Goal: Information Seeking & Learning: Learn about a topic

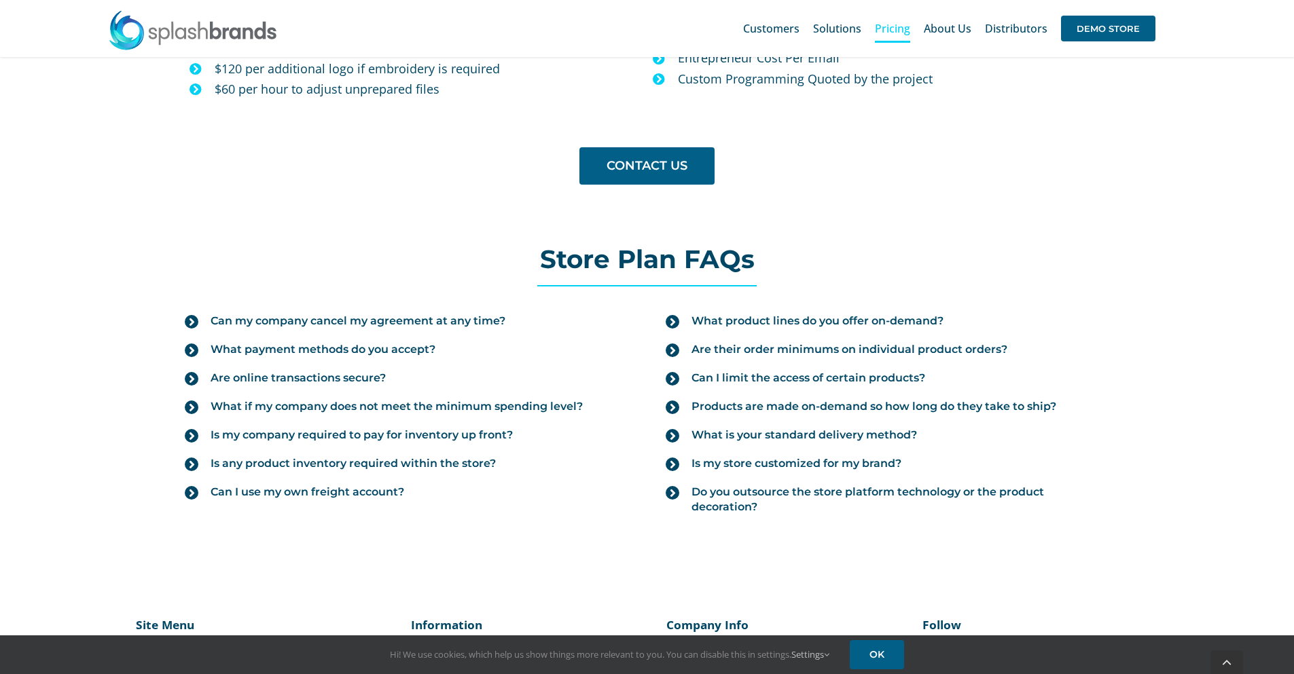
scroll to position [1415, 0]
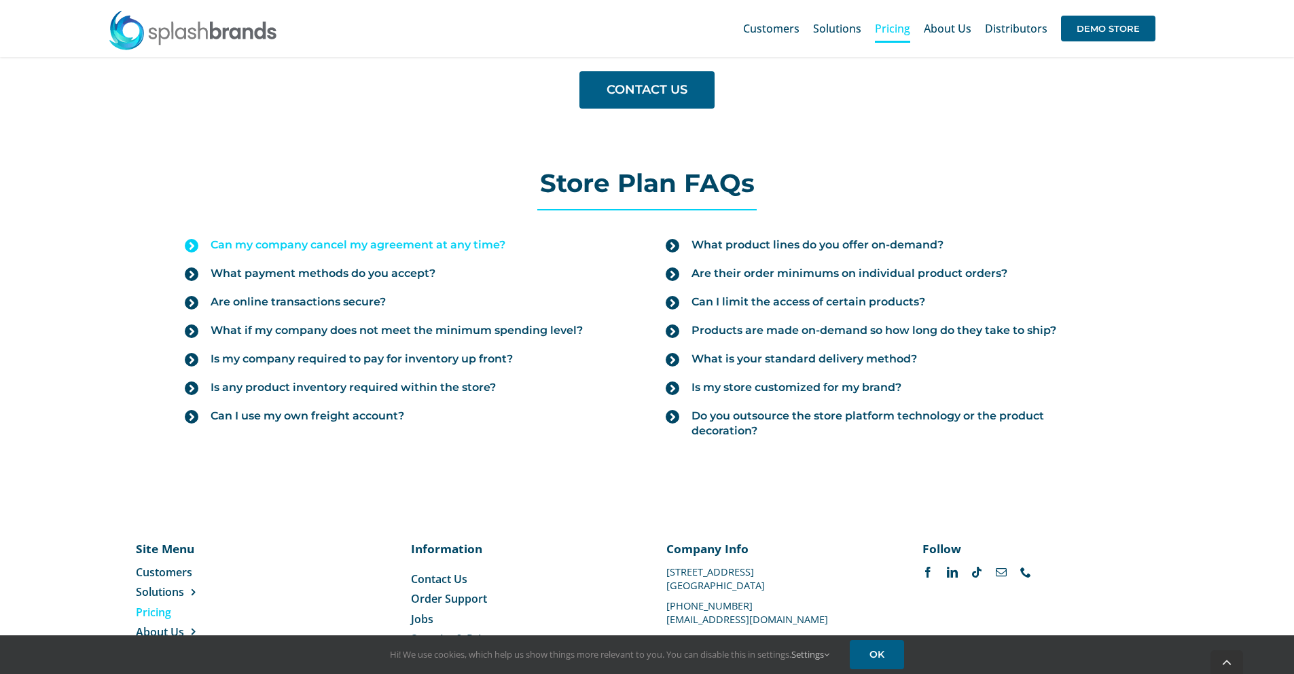
click at [268, 242] on span "Can my company cancel my agreement at any time?" at bounding box center [358, 245] width 295 height 15
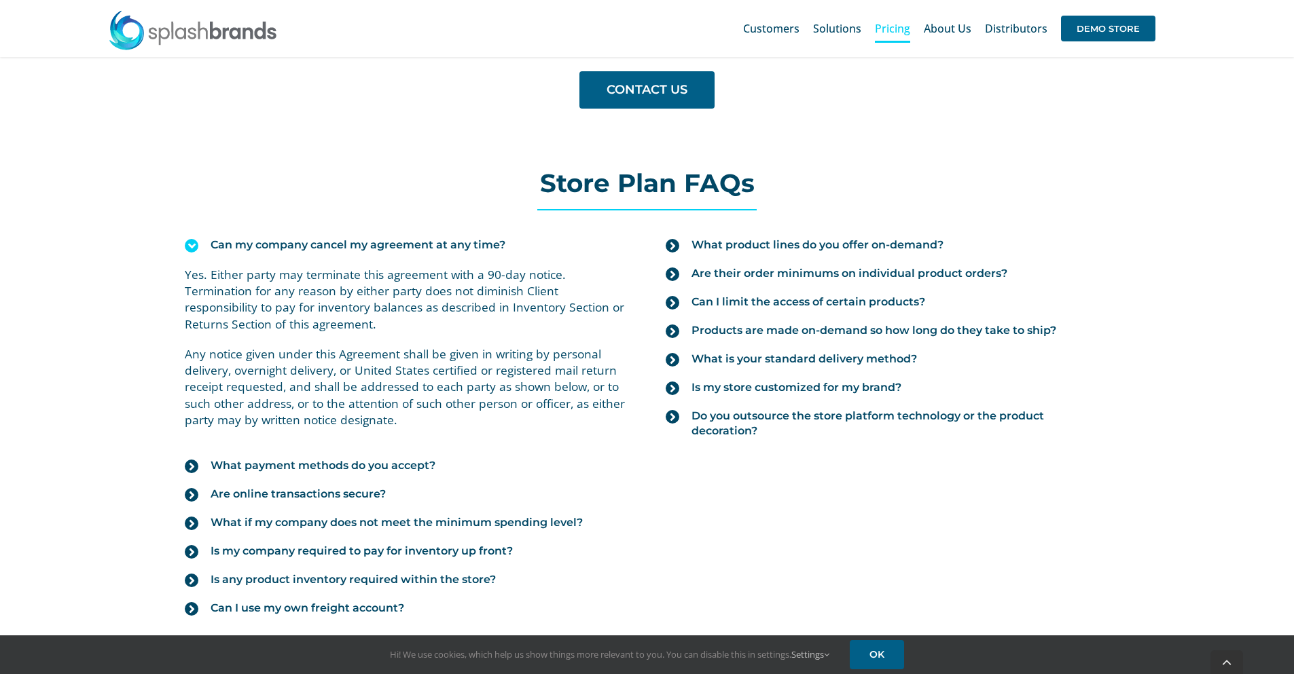
scroll to position [1483, 0]
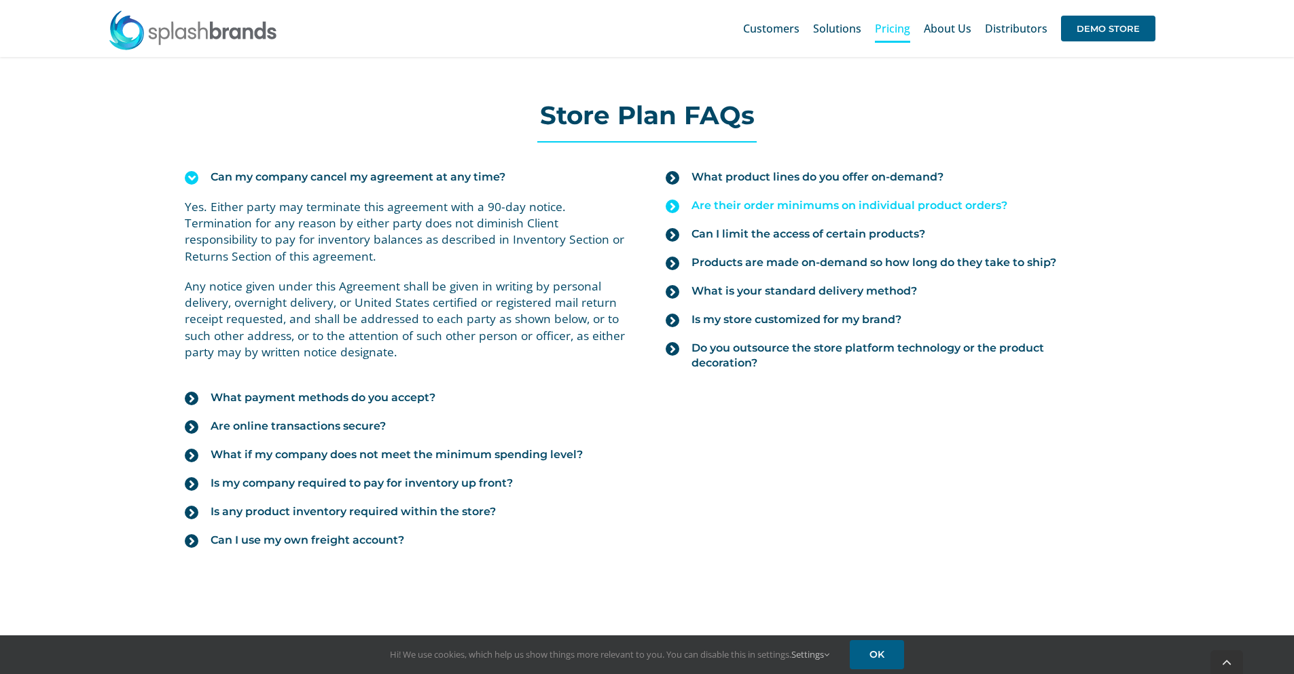
click at [791, 204] on span "Are their order minimums on individual product orders?" at bounding box center [849, 205] width 316 height 15
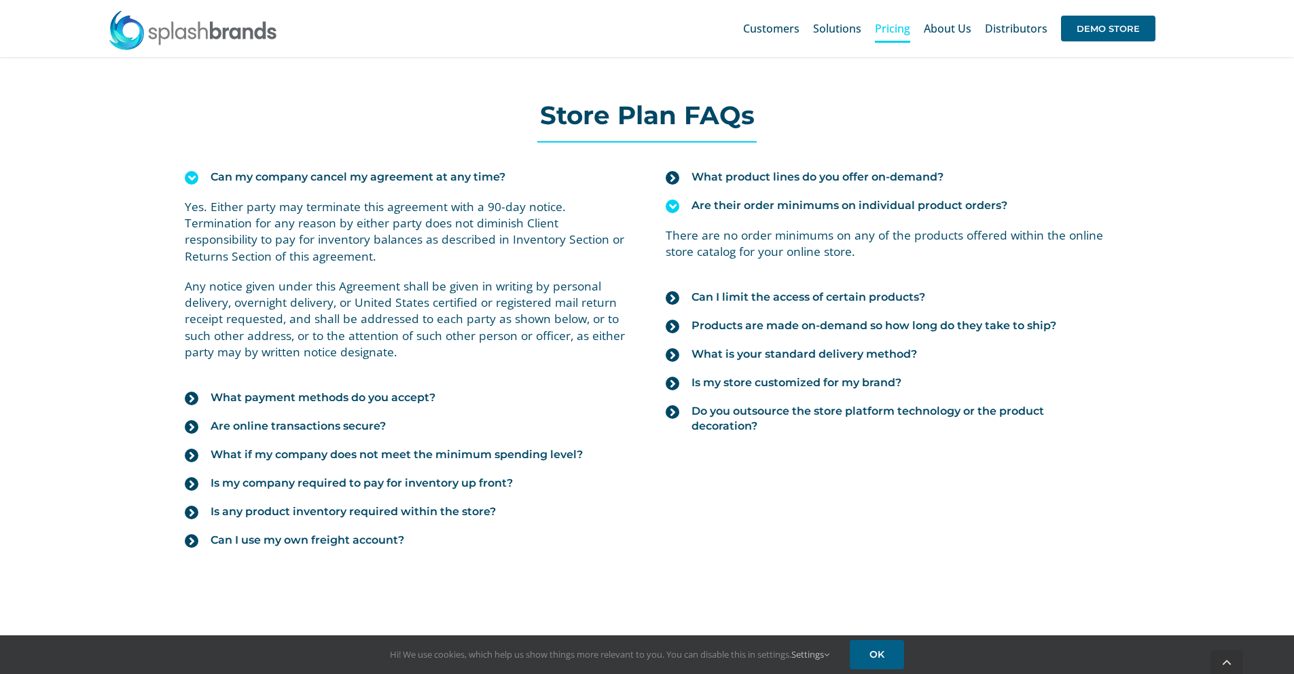
click at [791, 204] on span "Are their order minimums on individual product orders?" at bounding box center [849, 205] width 316 height 15
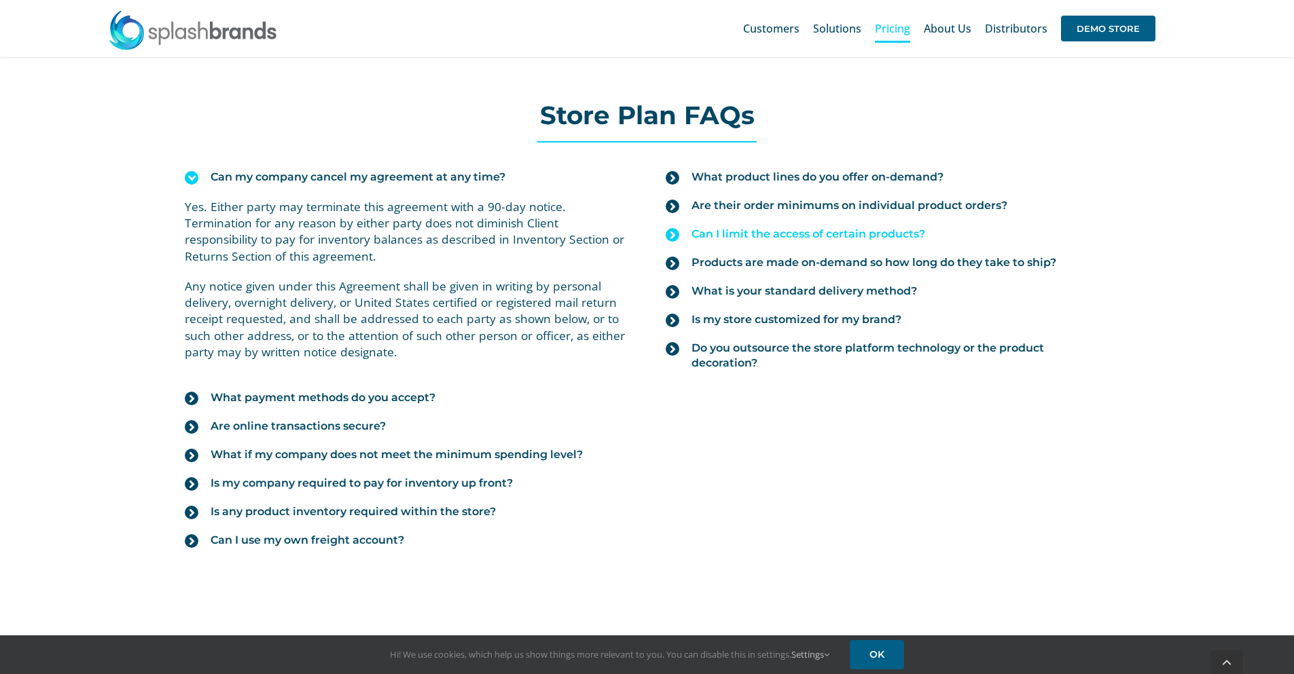
click at [745, 231] on span "Can I limit the access of certain products?" at bounding box center [808, 234] width 234 height 15
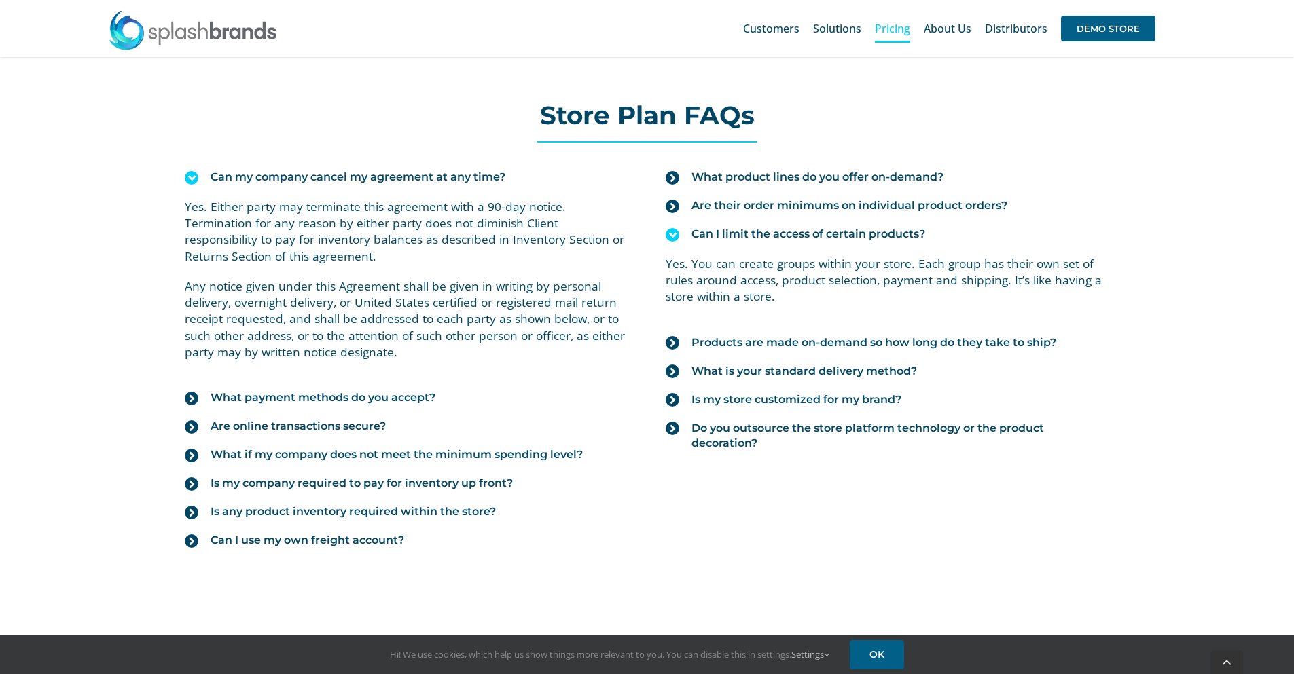
click at [745, 231] on span "Can I limit the access of certain products?" at bounding box center [808, 234] width 234 height 15
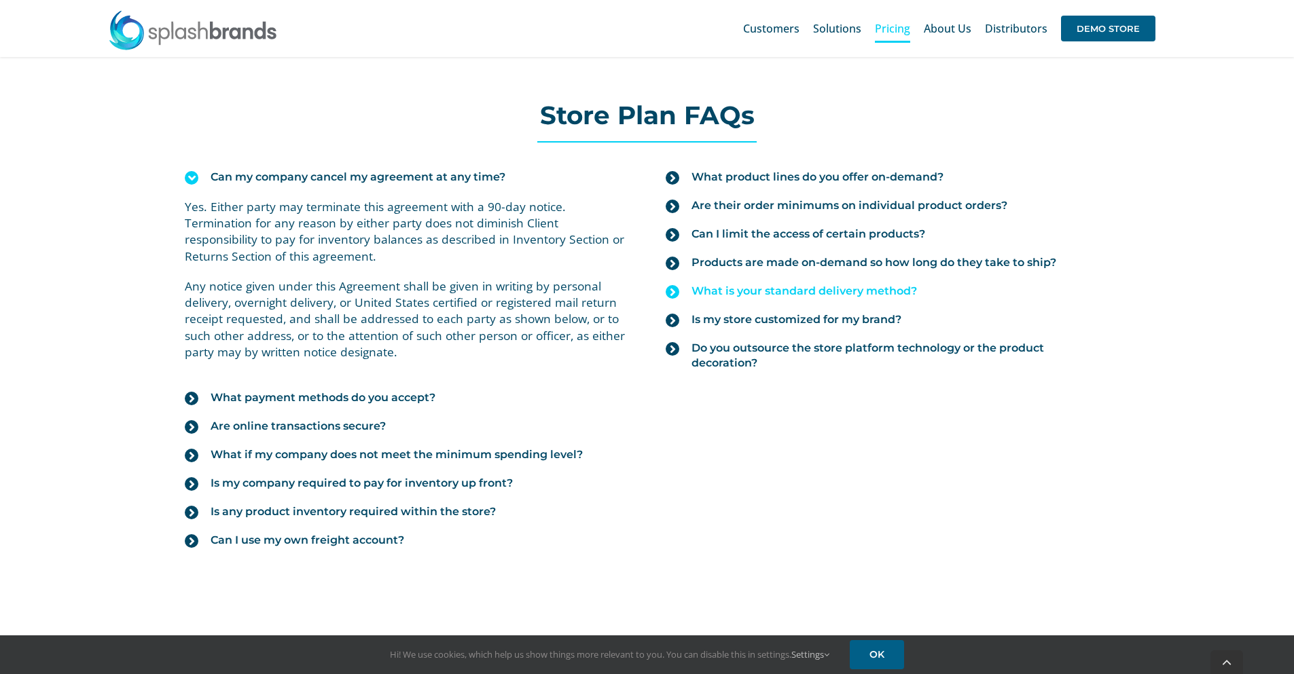
click at [774, 288] on span "What is your standard delivery method?" at bounding box center [803, 291] width 225 height 15
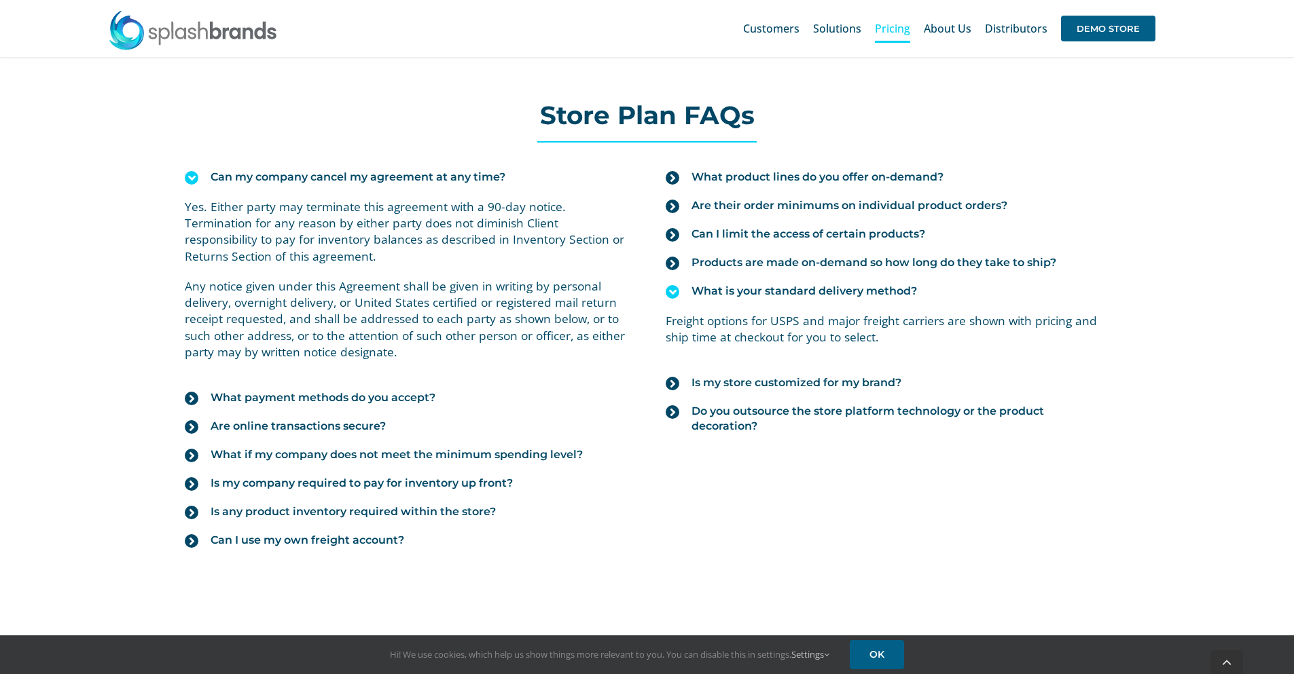
click at [774, 288] on span "What is your standard delivery method?" at bounding box center [803, 291] width 225 height 15
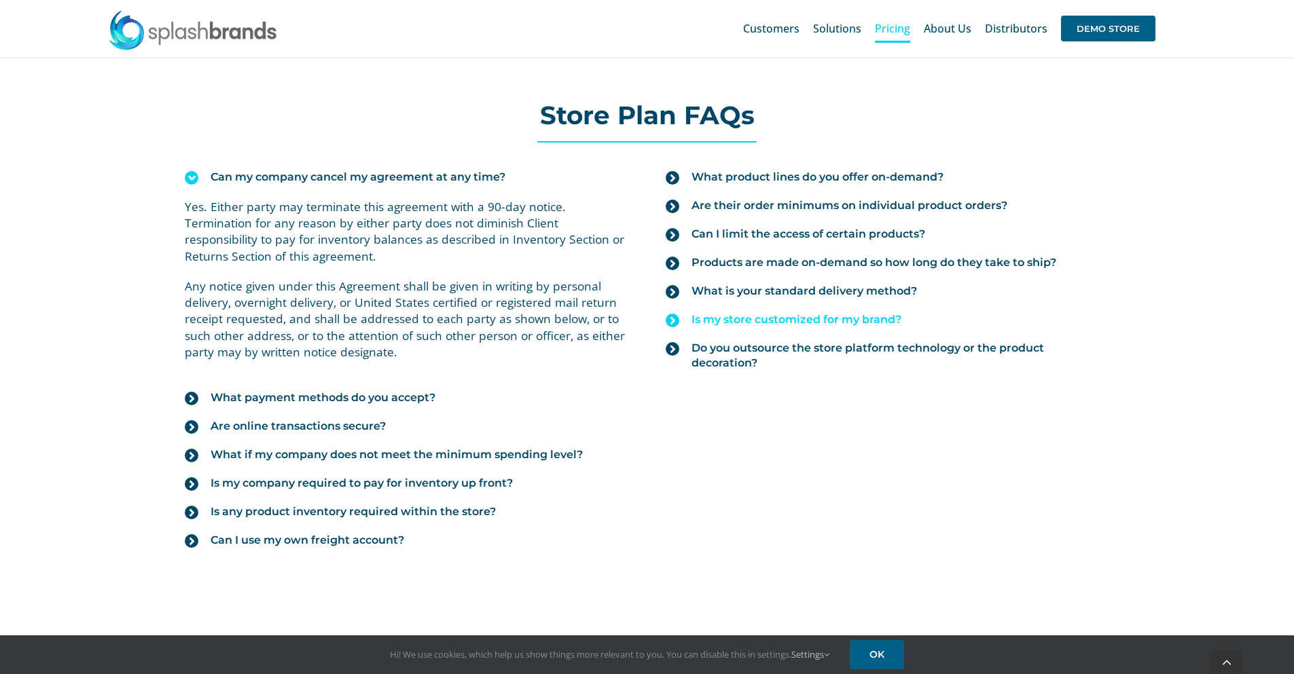
click at [783, 317] on span "Is my store customized for my brand?" at bounding box center [796, 319] width 210 height 15
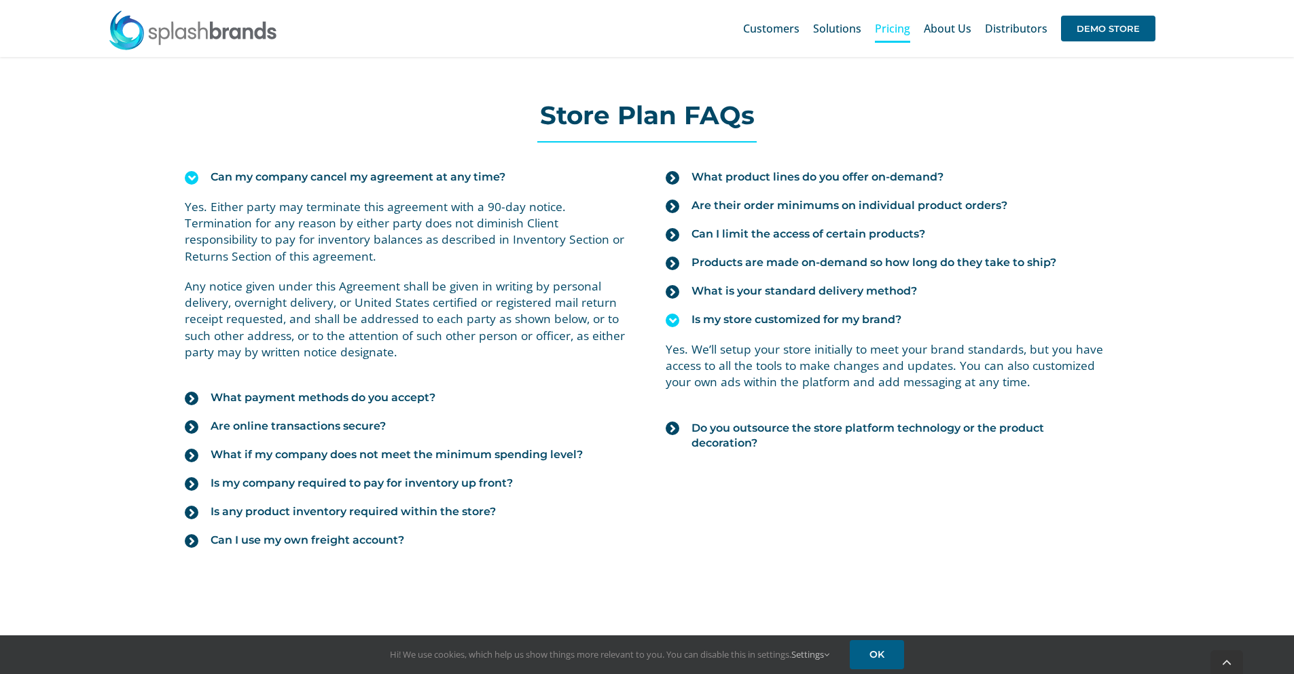
click at [783, 317] on span "Is my store customized for my brand?" at bounding box center [796, 319] width 210 height 15
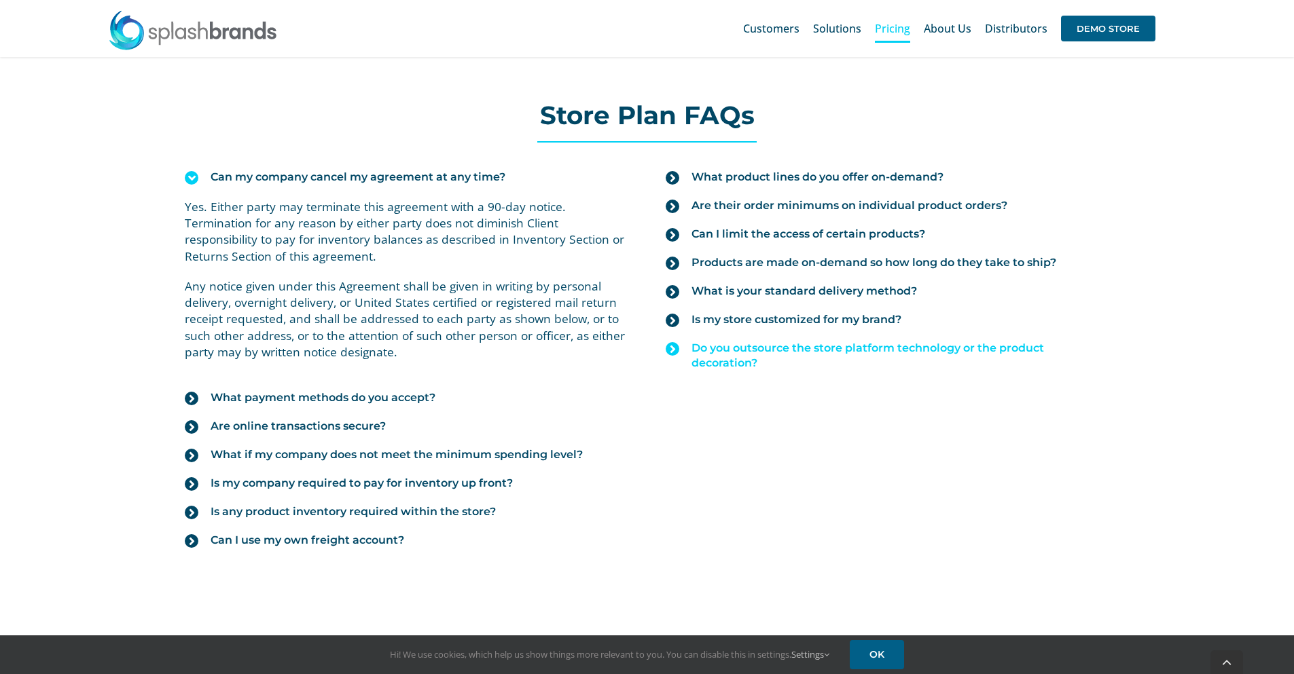
click at [772, 353] on span "Do you outsource the store platform technology or the product decoration?" at bounding box center [899, 356] width 417 height 30
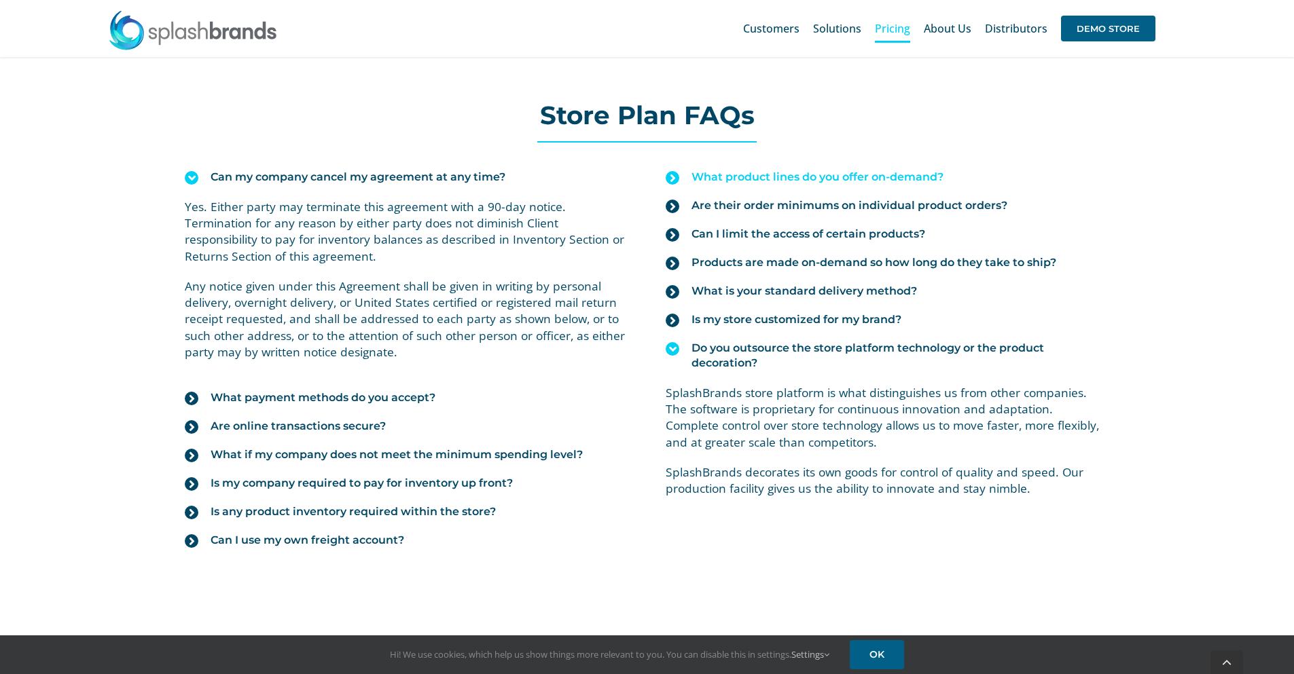
click at [705, 179] on span "What product lines do you offer on-demand?" at bounding box center [817, 177] width 252 height 15
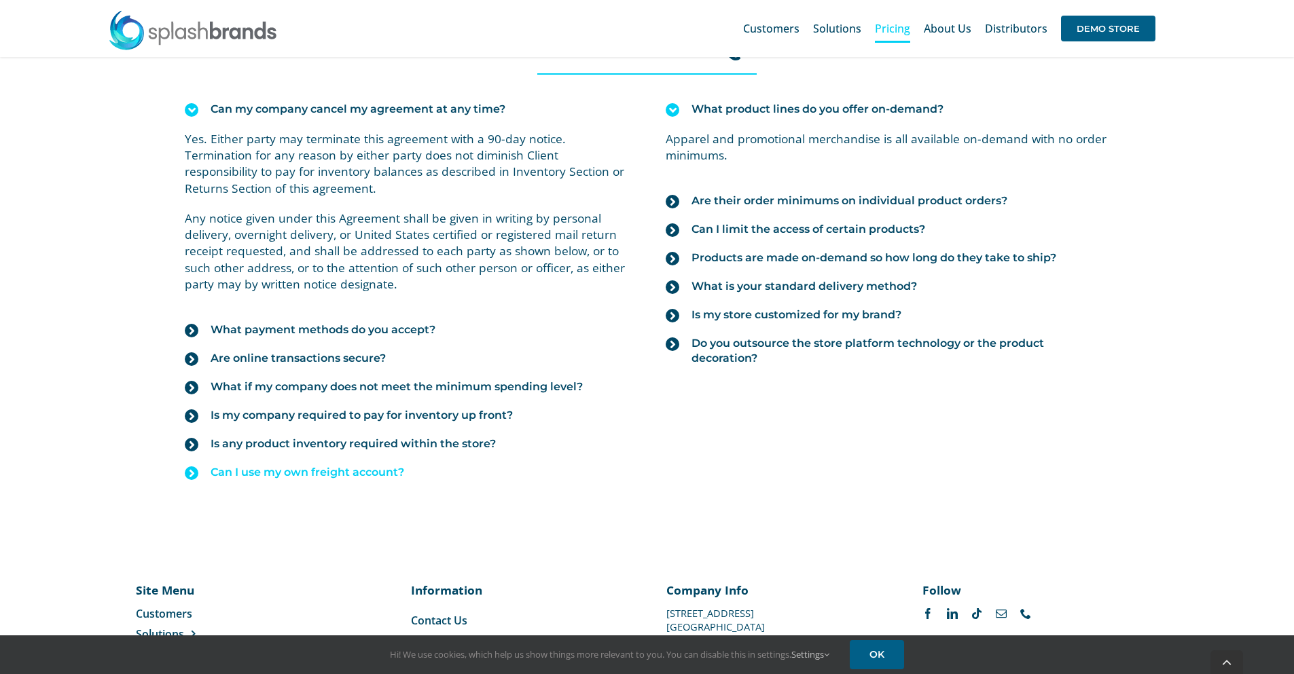
click at [291, 474] on span "Can I use my own freight account?" at bounding box center [308, 472] width 194 height 15
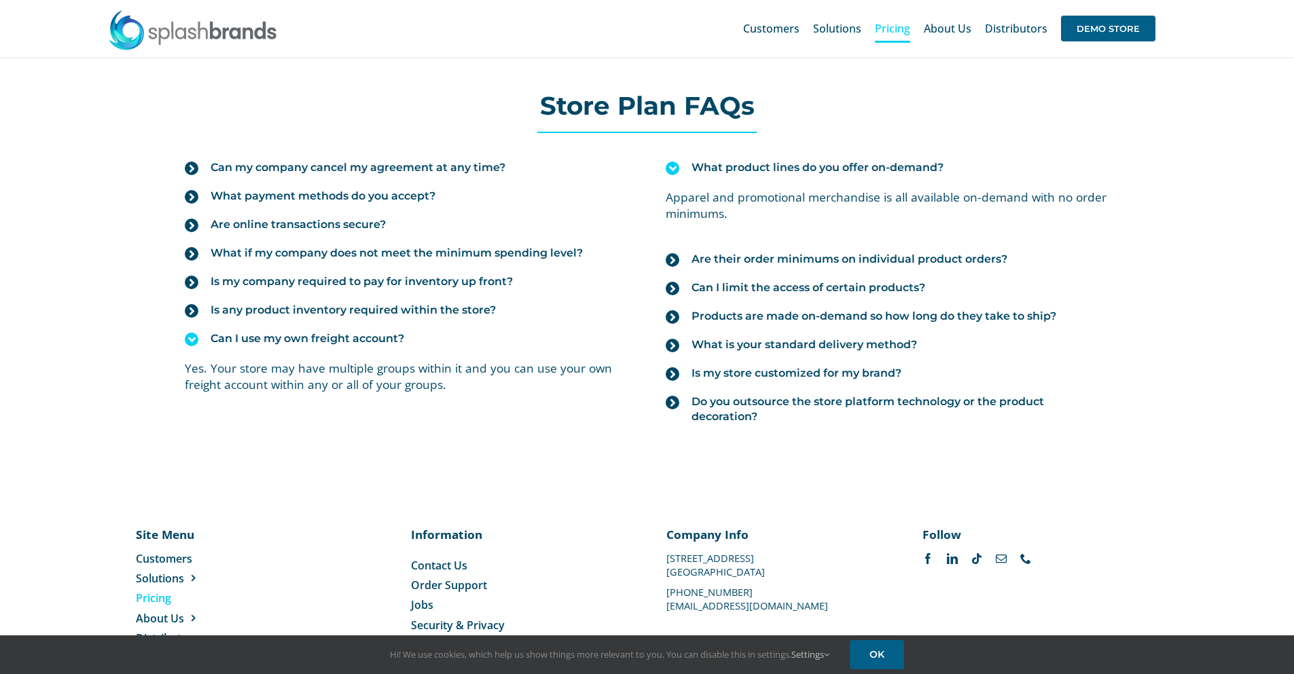
scroll to position [1471, 0]
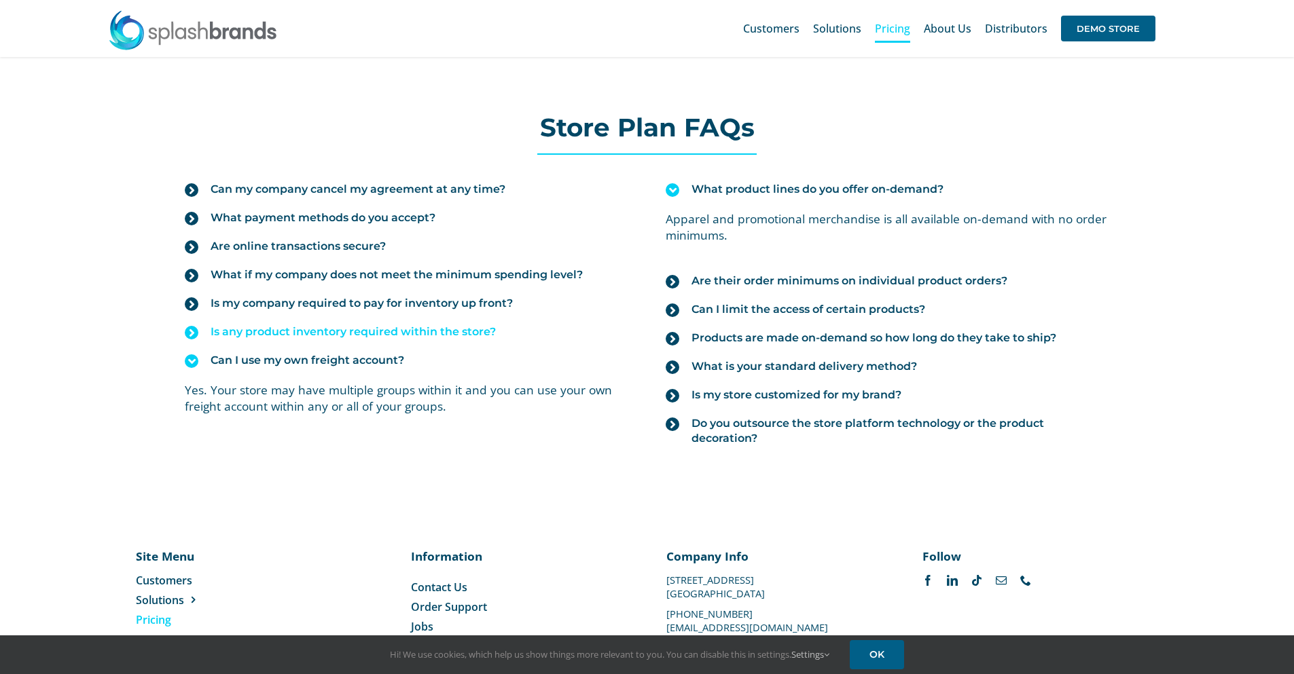
click at [269, 332] on span "Is any product inventory required within the store?" at bounding box center [353, 332] width 285 height 15
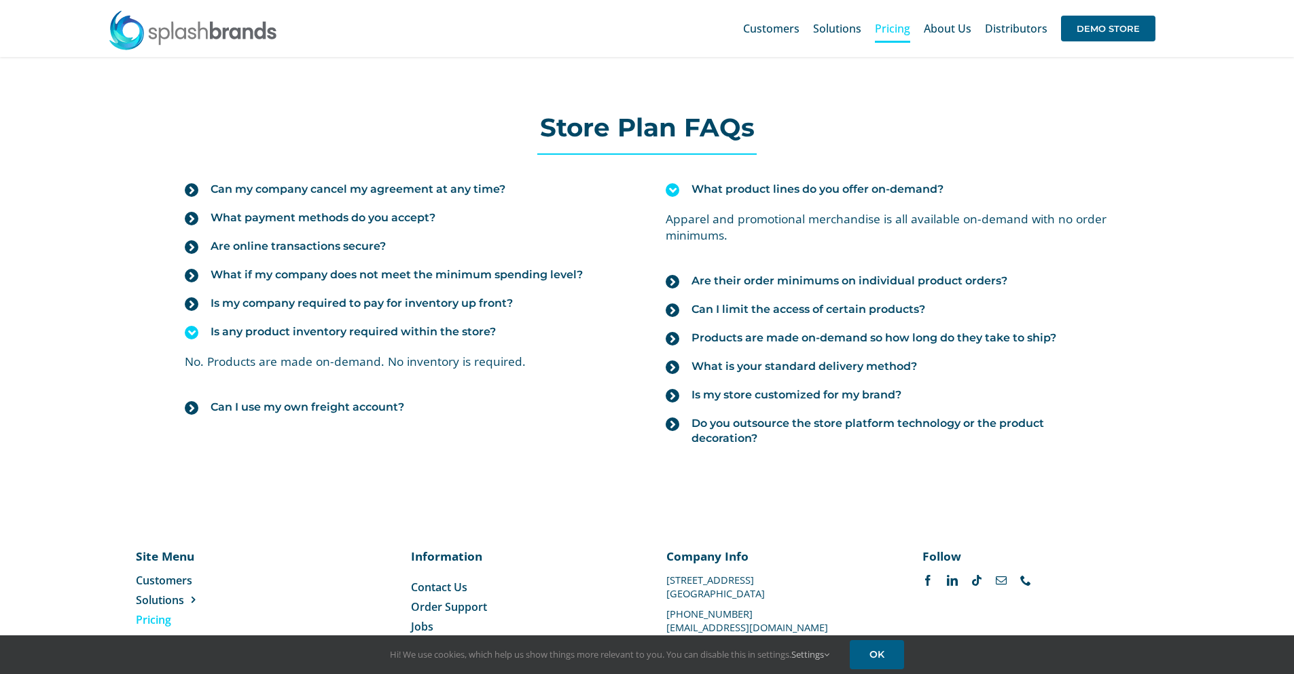
click at [269, 332] on span "Is any product inventory required within the store?" at bounding box center [353, 332] width 285 height 15
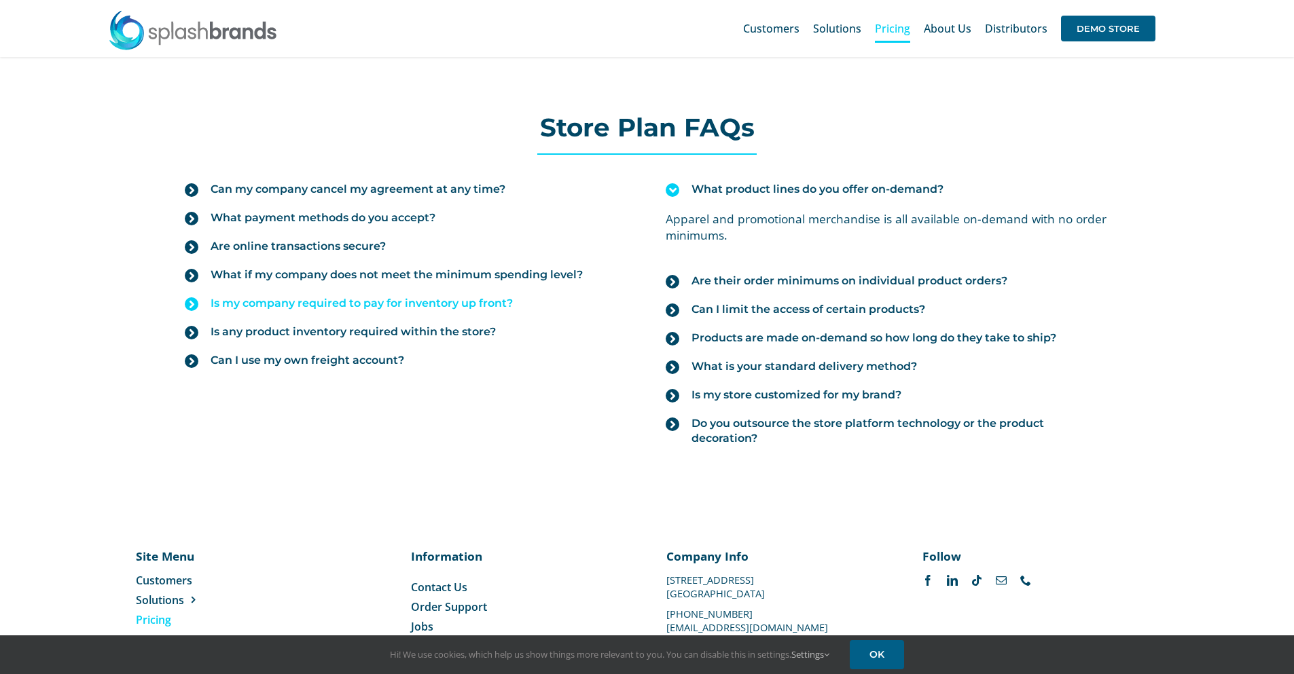
click at [268, 305] on span "Is my company required to pay for inventory up front?" at bounding box center [362, 303] width 302 height 15
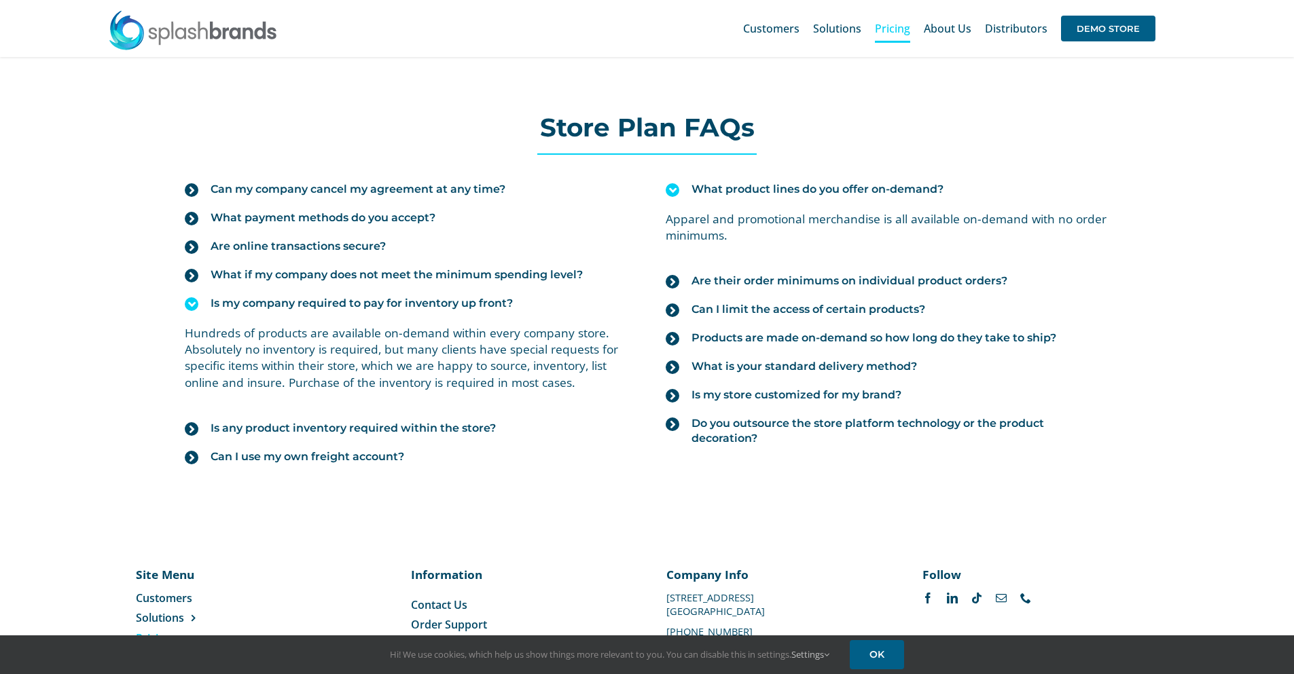
click at [268, 305] on span "Is my company required to pay for inventory up front?" at bounding box center [362, 303] width 302 height 15
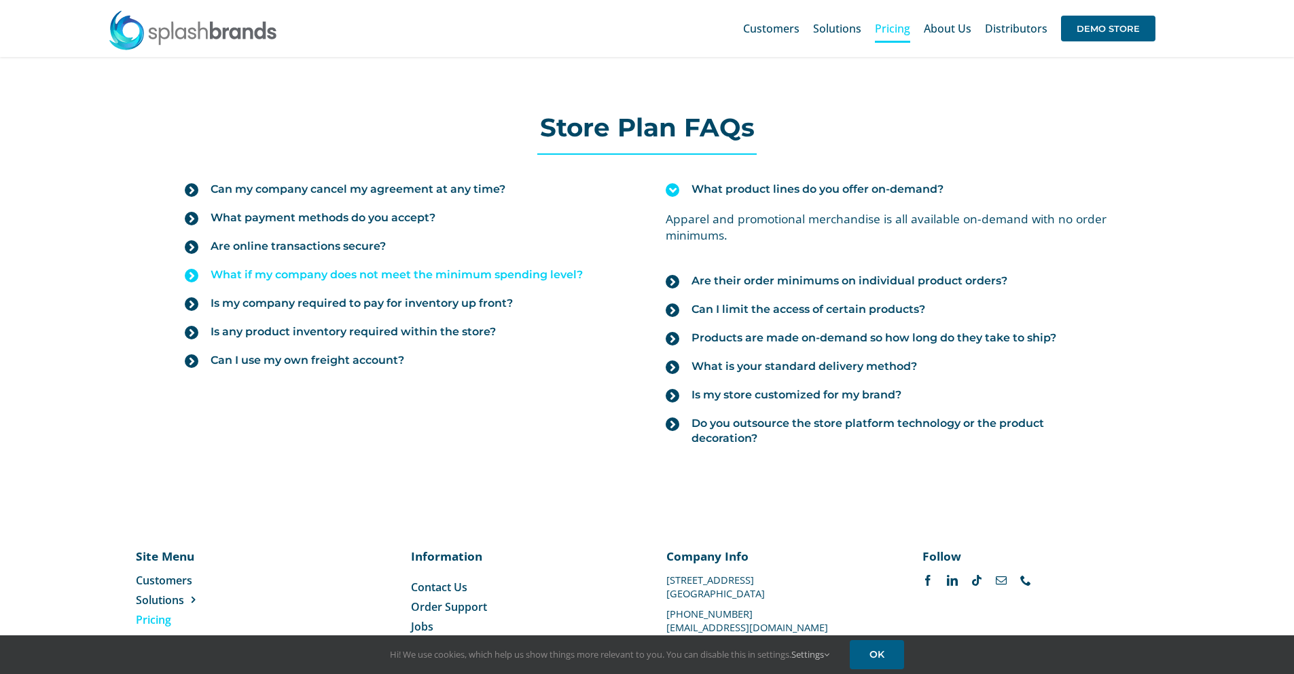
click at [272, 277] on span "What if my company does not meet the minimum spending level?" at bounding box center [397, 275] width 372 height 15
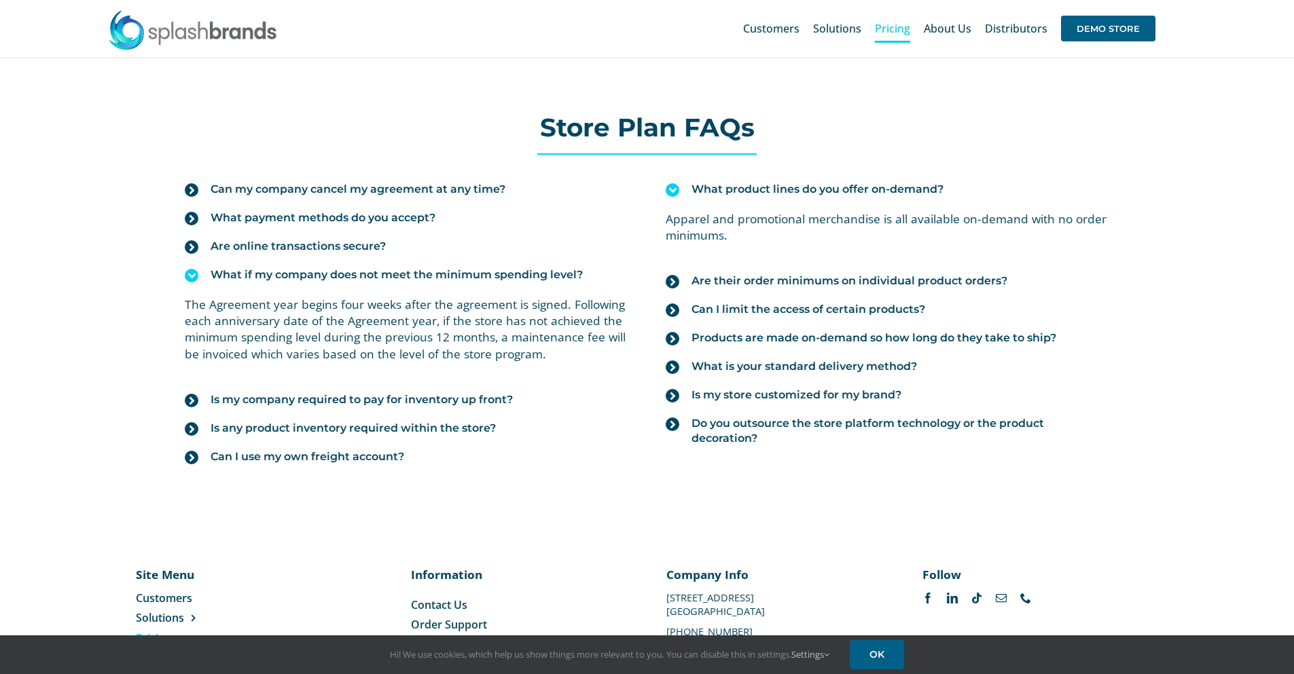
click at [272, 277] on span "What if my company does not meet the minimum spending level?" at bounding box center [397, 275] width 372 height 15
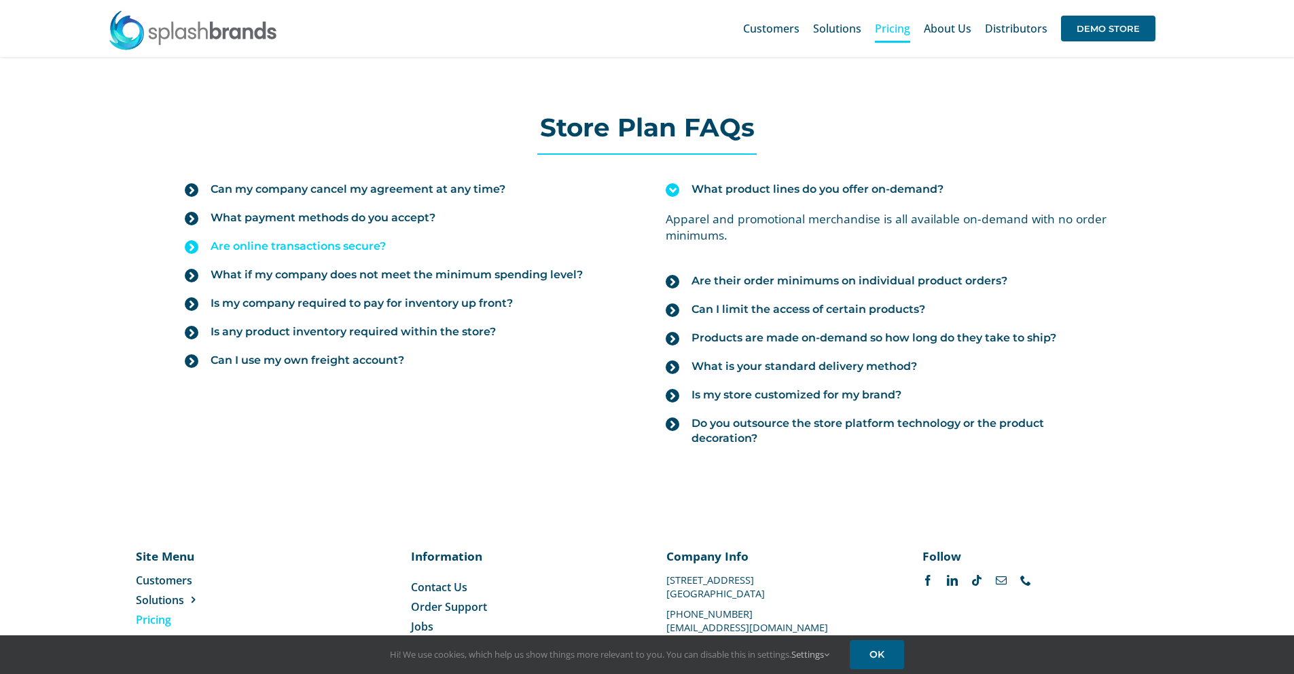
click at [270, 251] on span "Are online transactions secure?" at bounding box center [298, 246] width 175 height 15
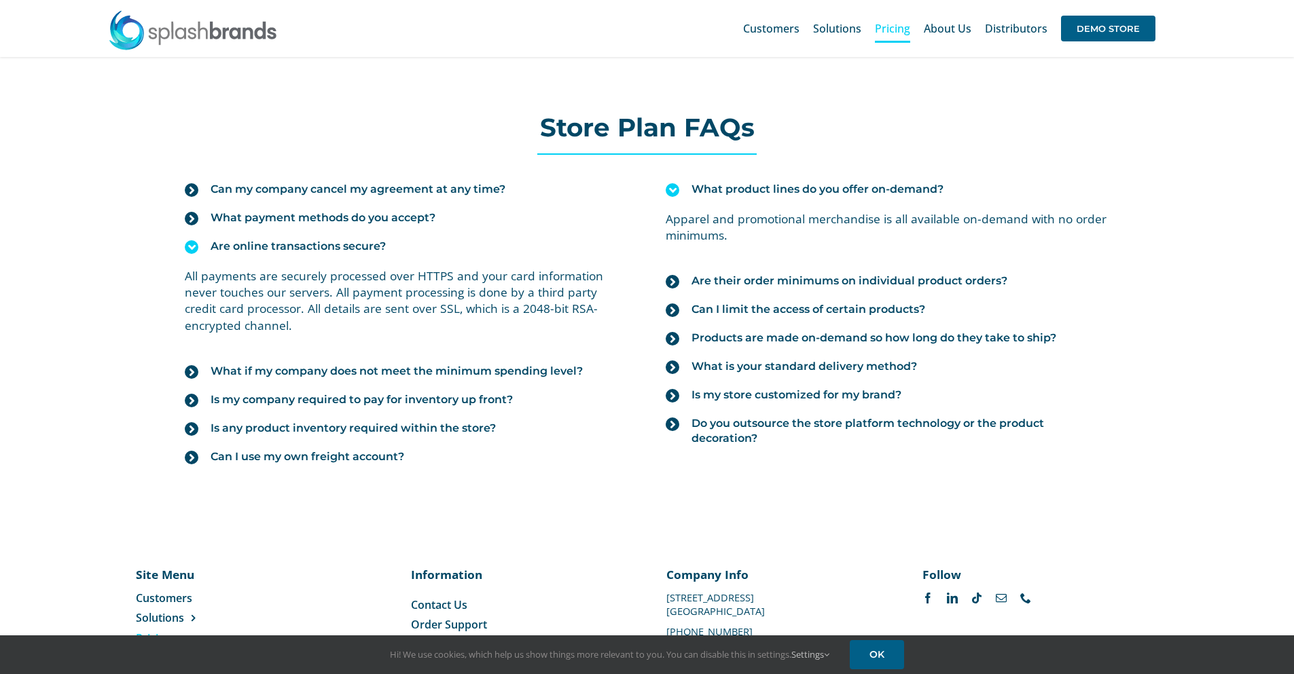
click at [270, 251] on span "Are online transactions secure?" at bounding box center [298, 246] width 175 height 15
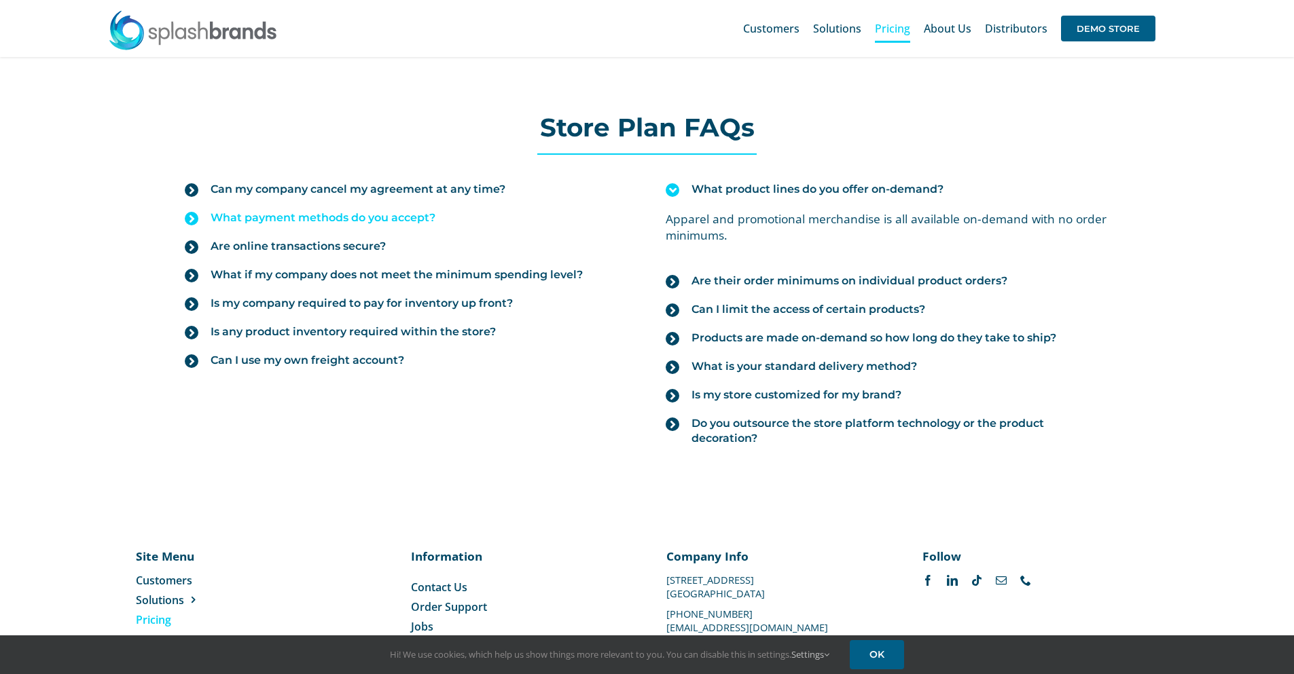
click at [274, 220] on span "What payment methods do you accept?" at bounding box center [323, 218] width 225 height 15
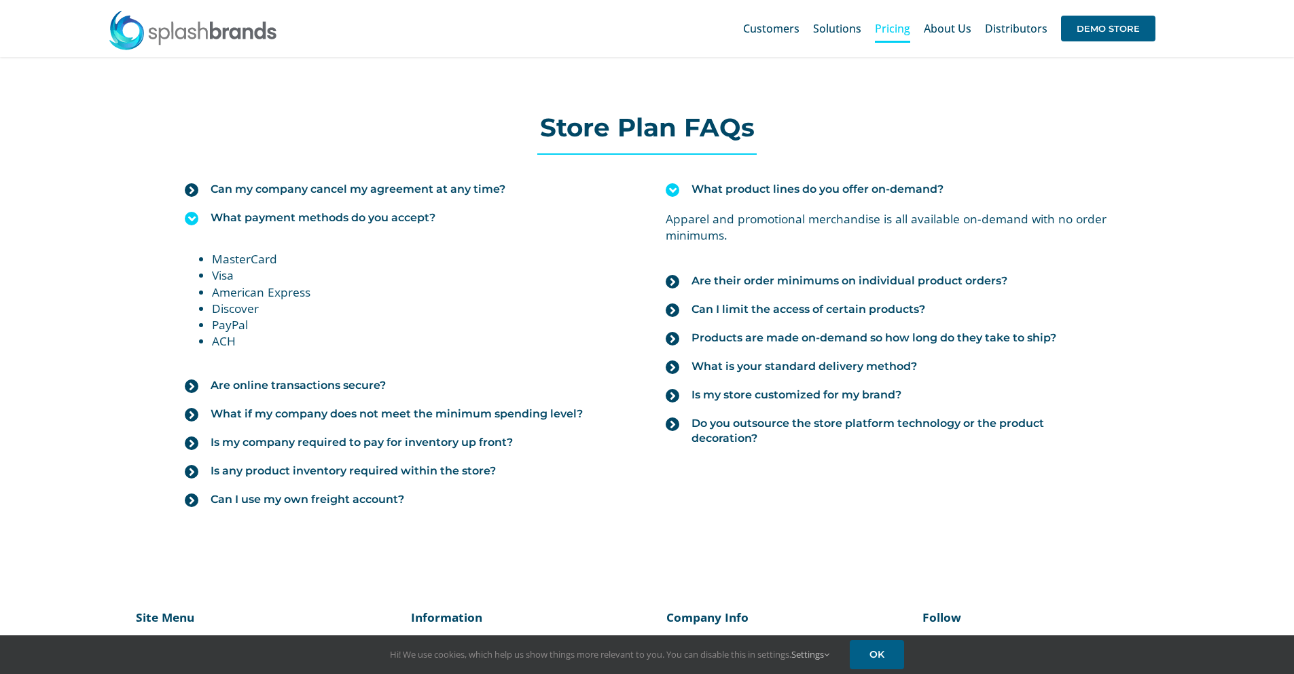
click at [274, 220] on span "What payment methods do you accept?" at bounding box center [323, 218] width 225 height 15
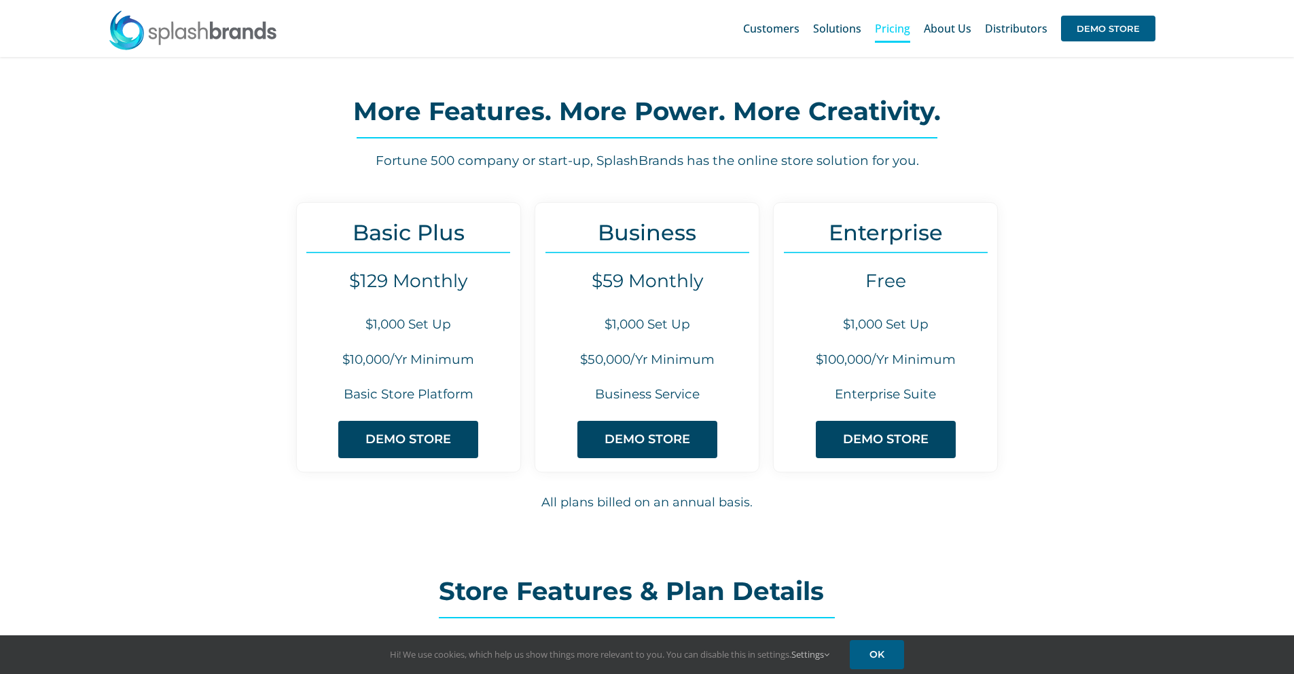
scroll to position [0, 0]
